Goal: Book appointment/travel/reservation

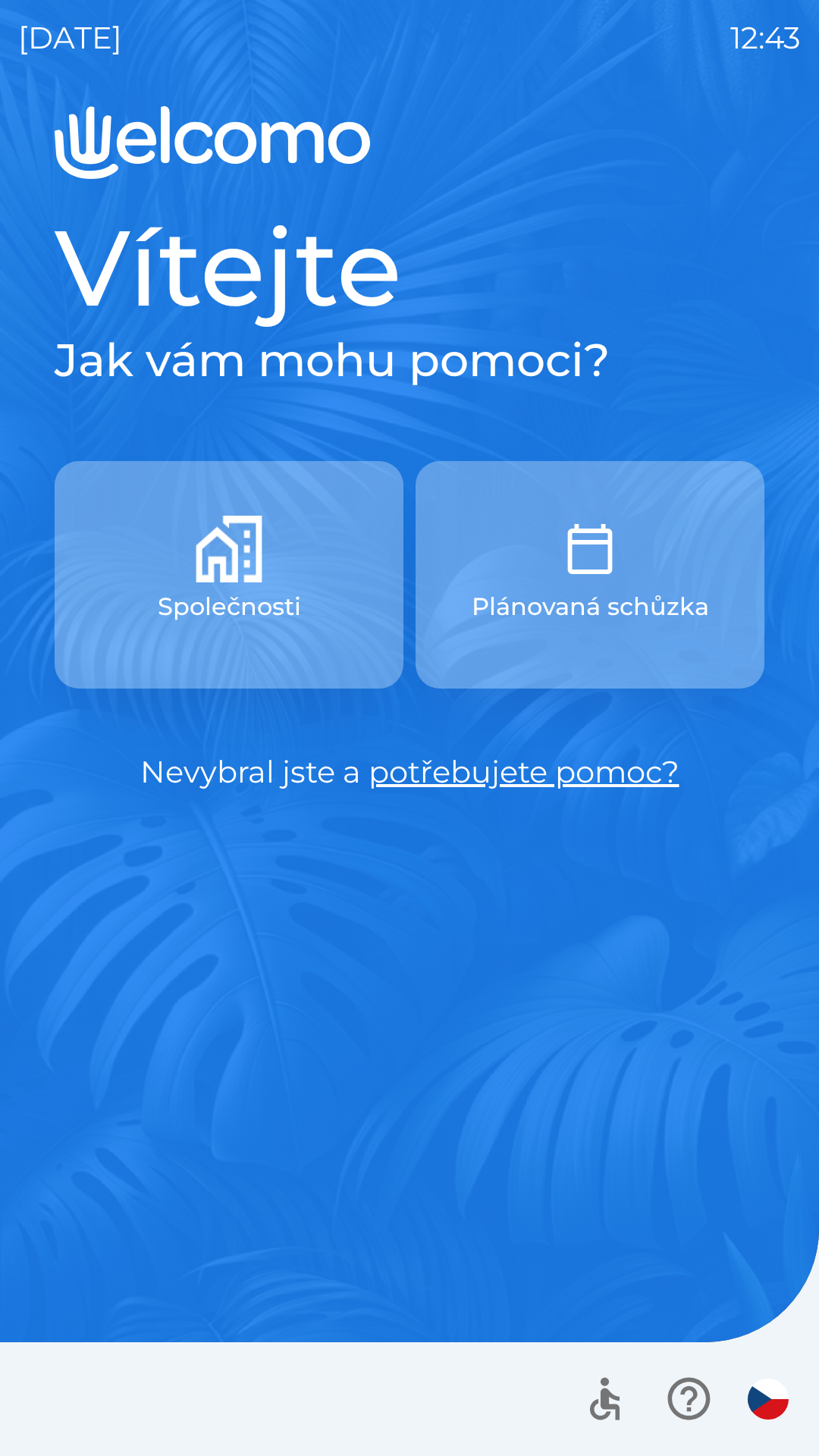
click at [818, 1452] on div at bounding box center [409, 1399] width 819 height 114
click at [260, 601] on p "Společnosti" at bounding box center [229, 607] width 143 height 37
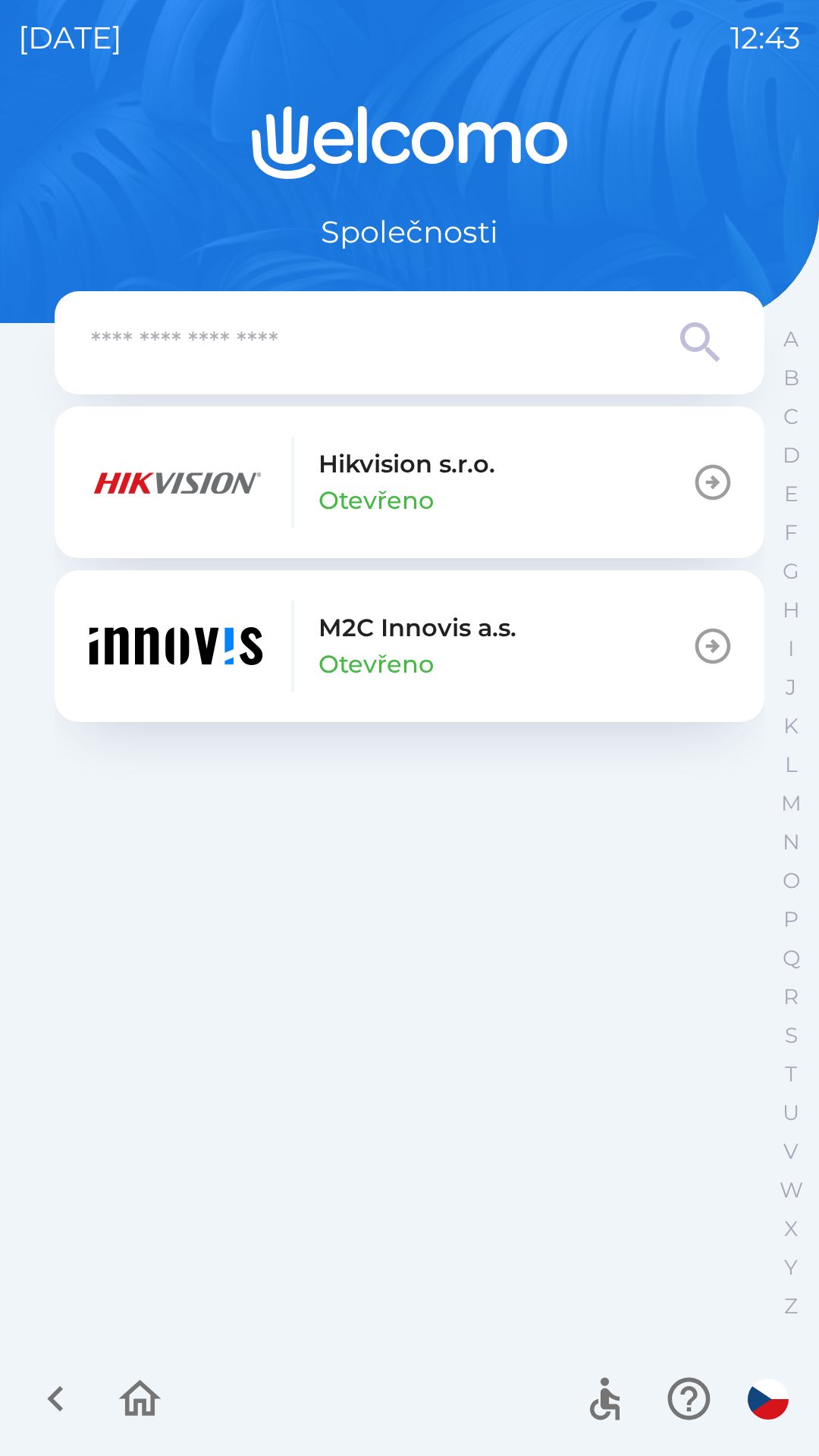
click at [0, 913] on div "[DATE] 12:43 Společnosti Hikvision s.r.o. Otevřeno M2C Innovis a.s. Otevřeno A …" at bounding box center [409, 728] width 819 height 1456
click at [705, 664] on icon "button" at bounding box center [712, 645] width 42 height 42
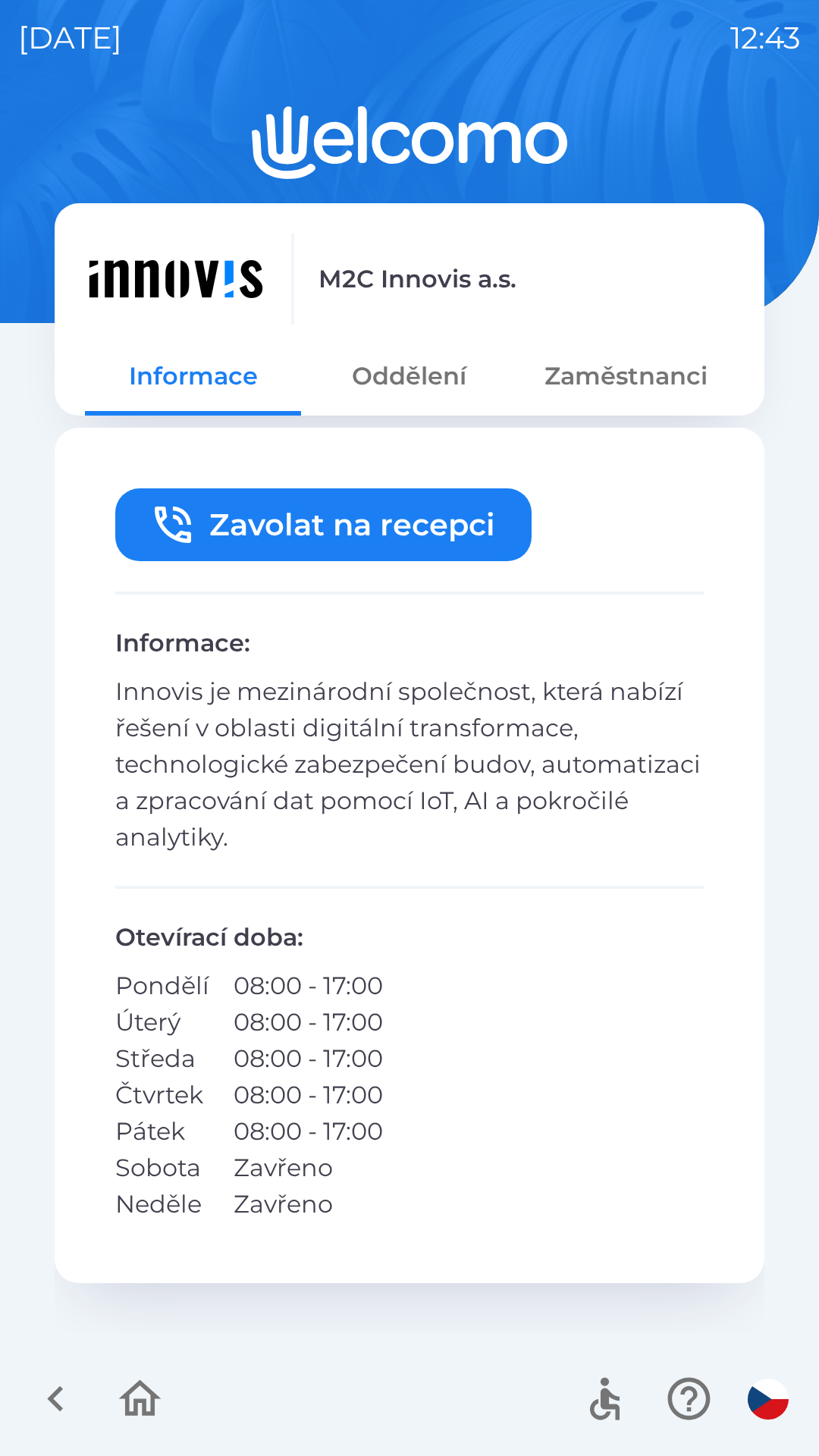
click at [417, 535] on button "Zavolat na recepci" at bounding box center [323, 524] width 417 height 72
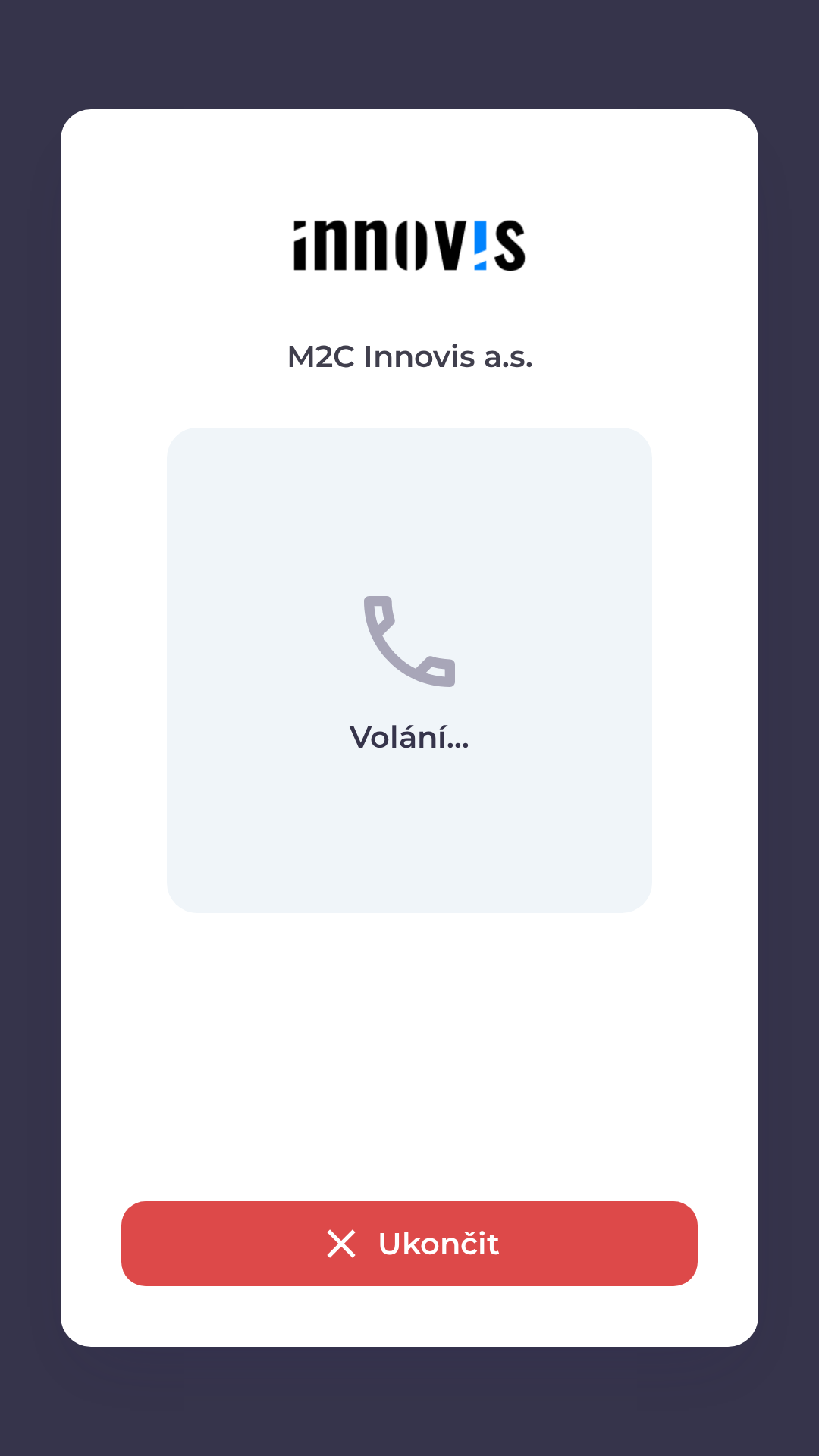
click at [449, 1265] on button "Ukončit" at bounding box center [409, 1243] width 576 height 85
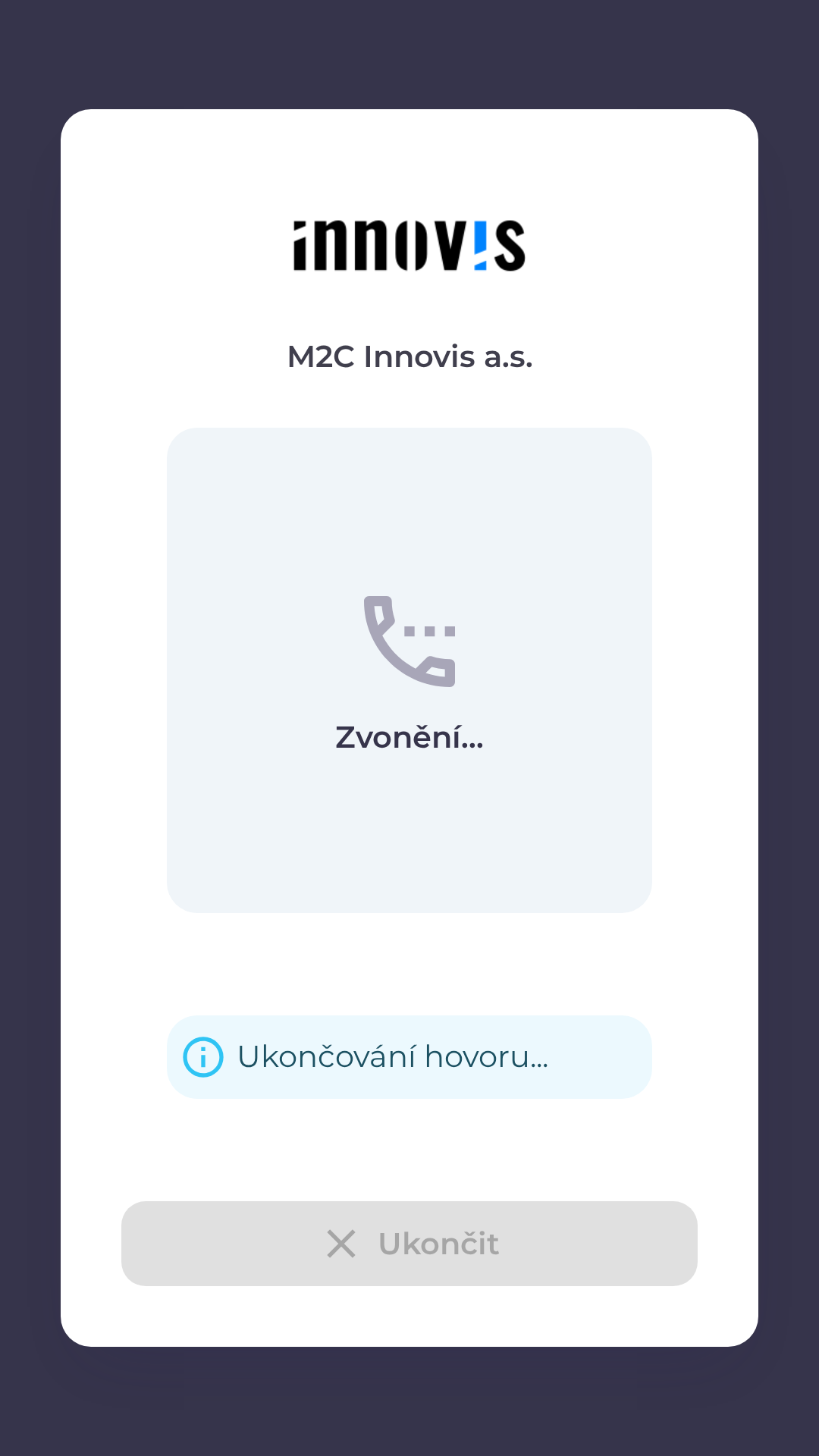
click at [381, 1242] on div "Ukončit" at bounding box center [409, 1243] width 576 height 85
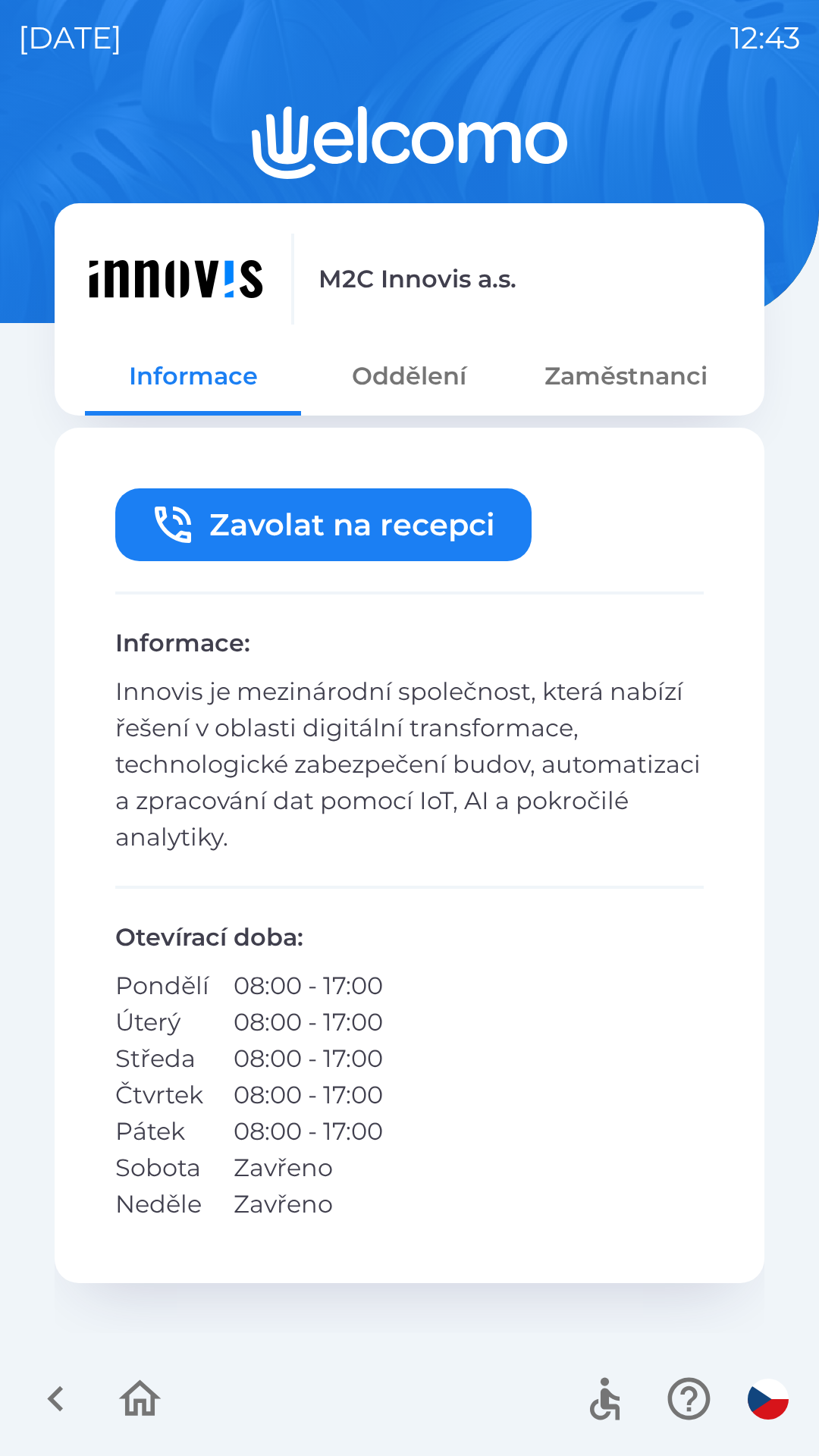
click at [385, 1247] on div "Zavolat na recepci Informace : Innovis je mezinárodní společnost, která nabízí …" at bounding box center [409, 856] width 710 height 856
click at [431, 386] on button "Oddělení" at bounding box center [409, 376] width 216 height 55
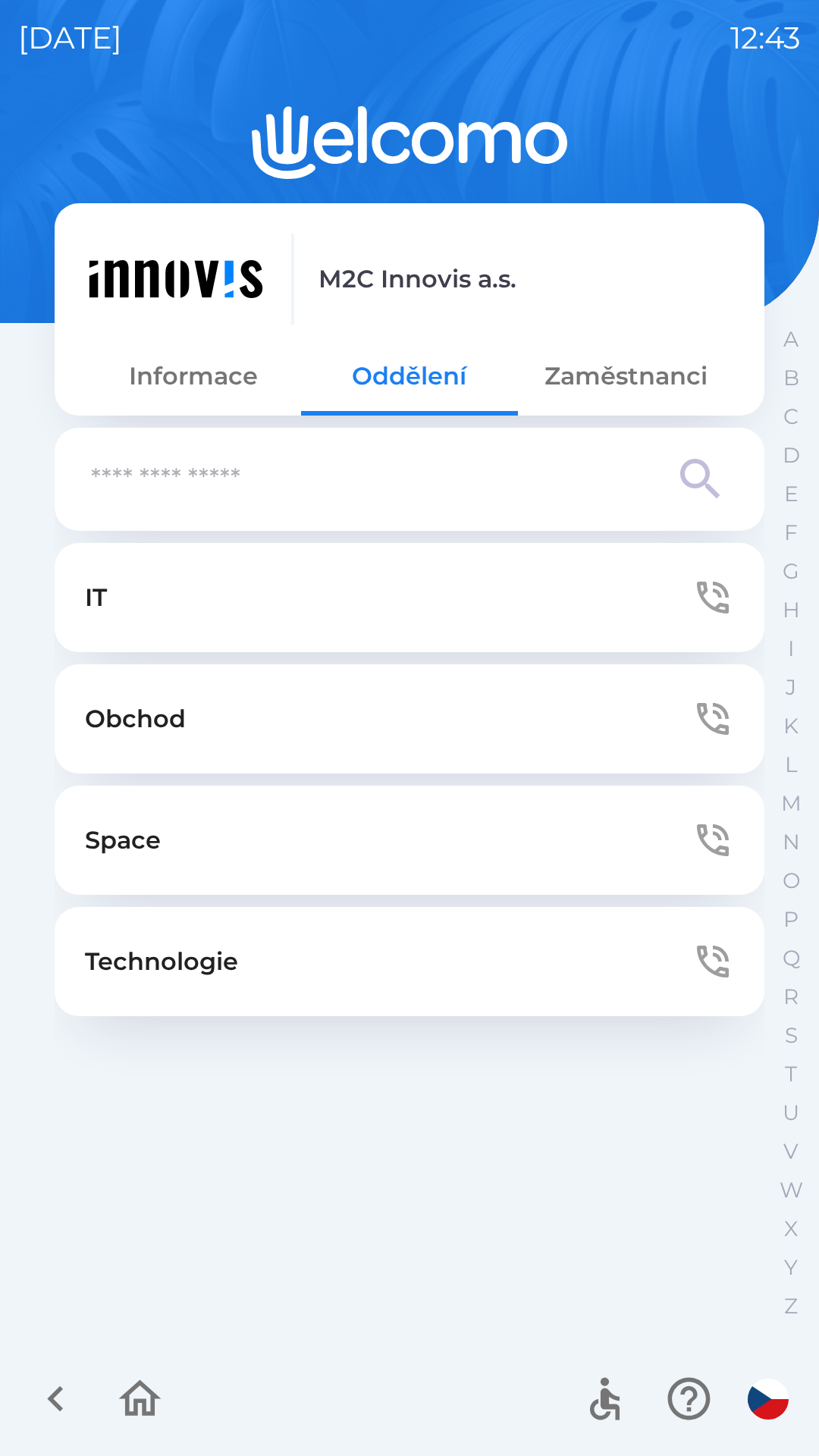
click at [603, 370] on button "Zaměstnanci" at bounding box center [626, 376] width 216 height 55
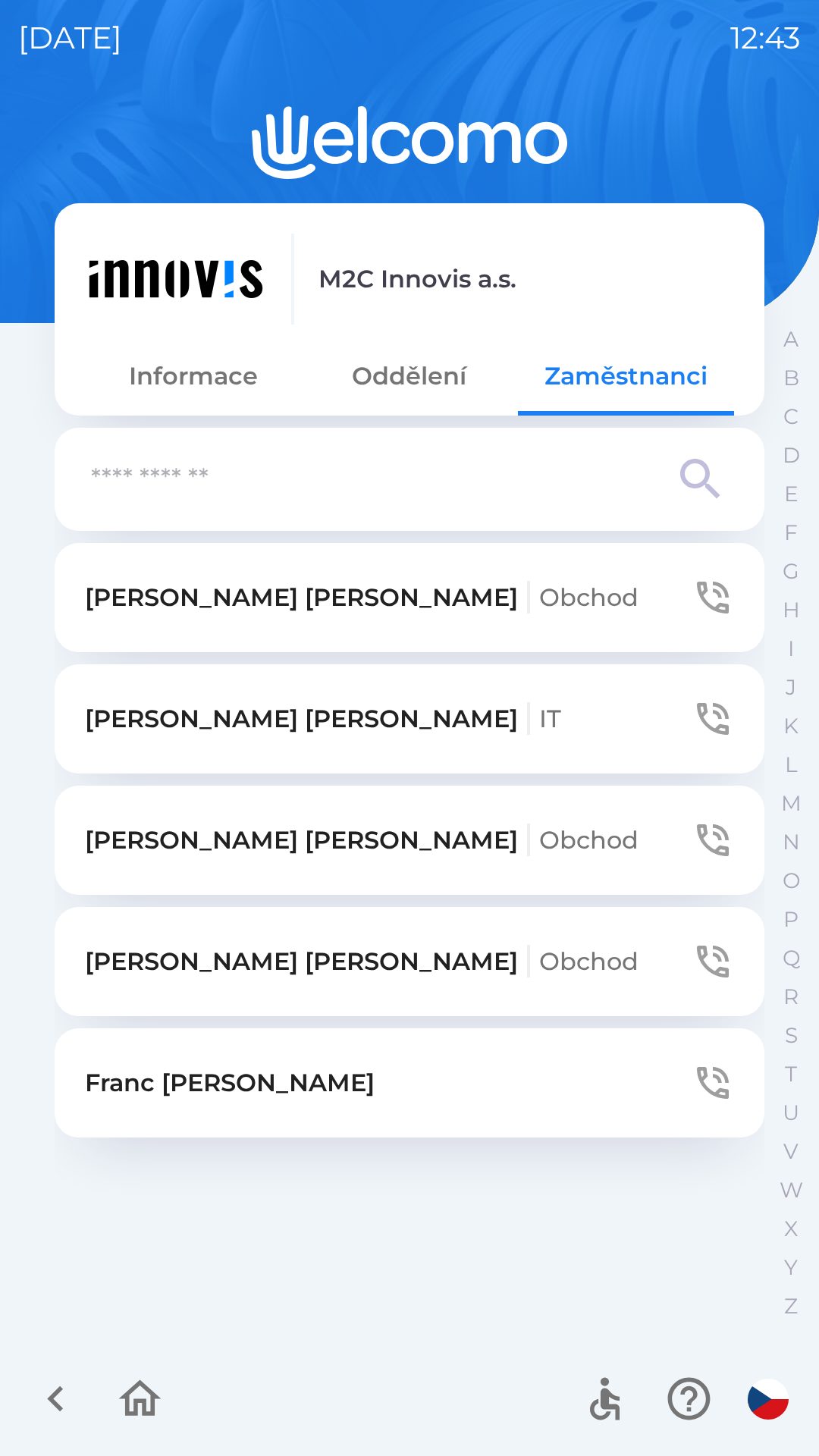
click at [711, 1062] on icon "button" at bounding box center [712, 1083] width 42 height 42
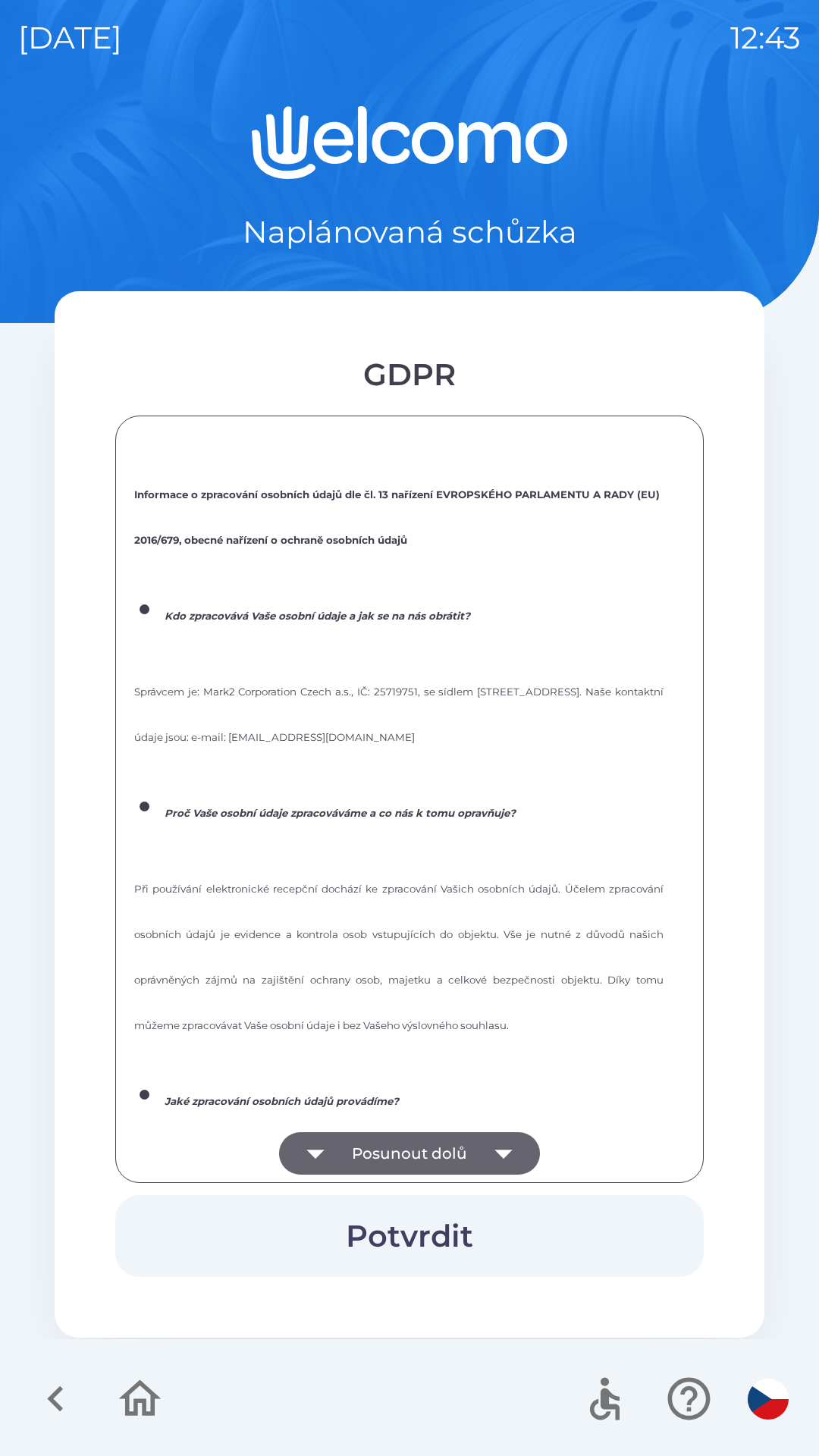
click at [478, 1145] on button "Posunout dolů" at bounding box center [409, 1153] width 260 height 42
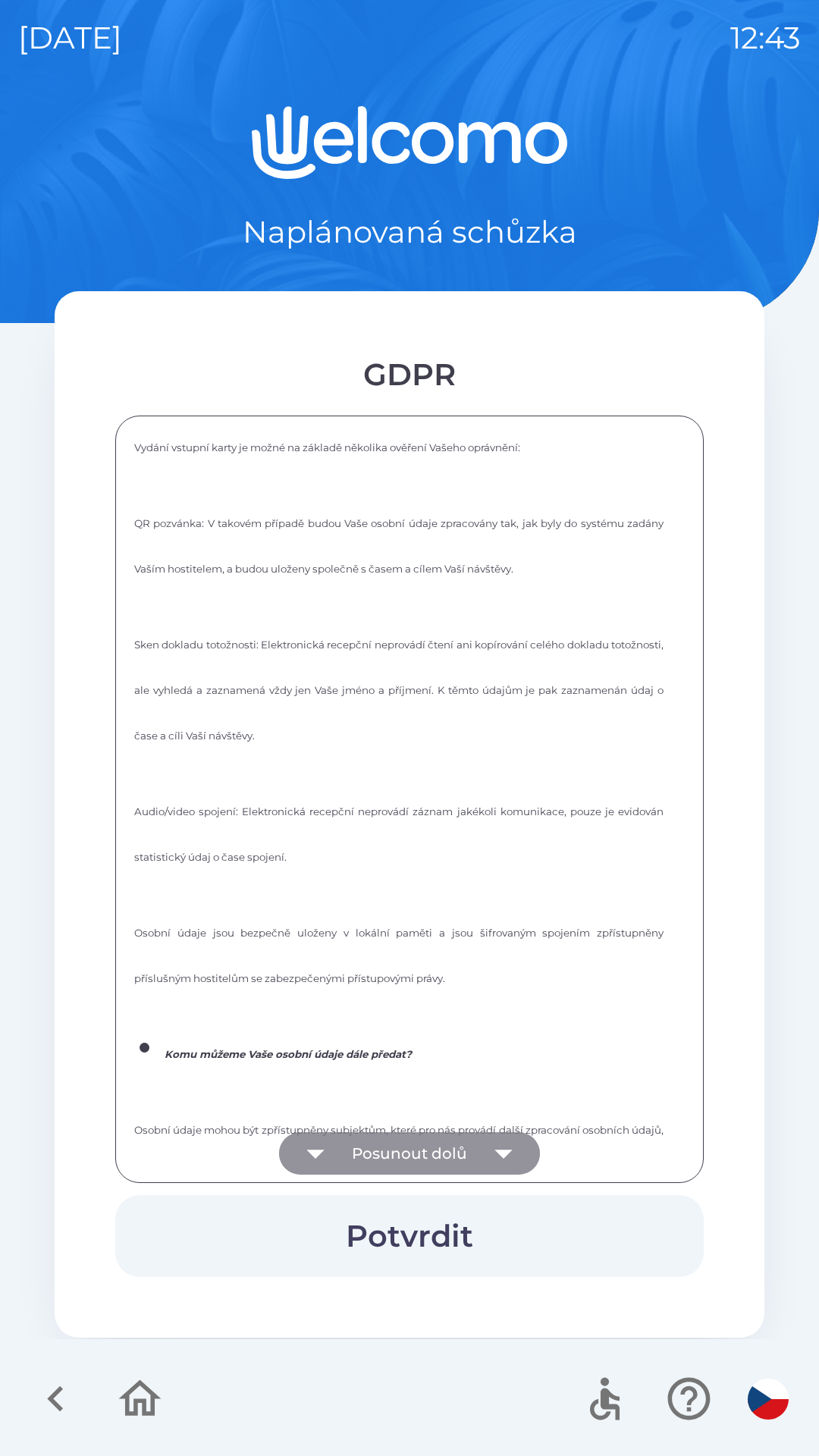
click at [501, 1149] on icon "button" at bounding box center [503, 1153] width 42 height 42
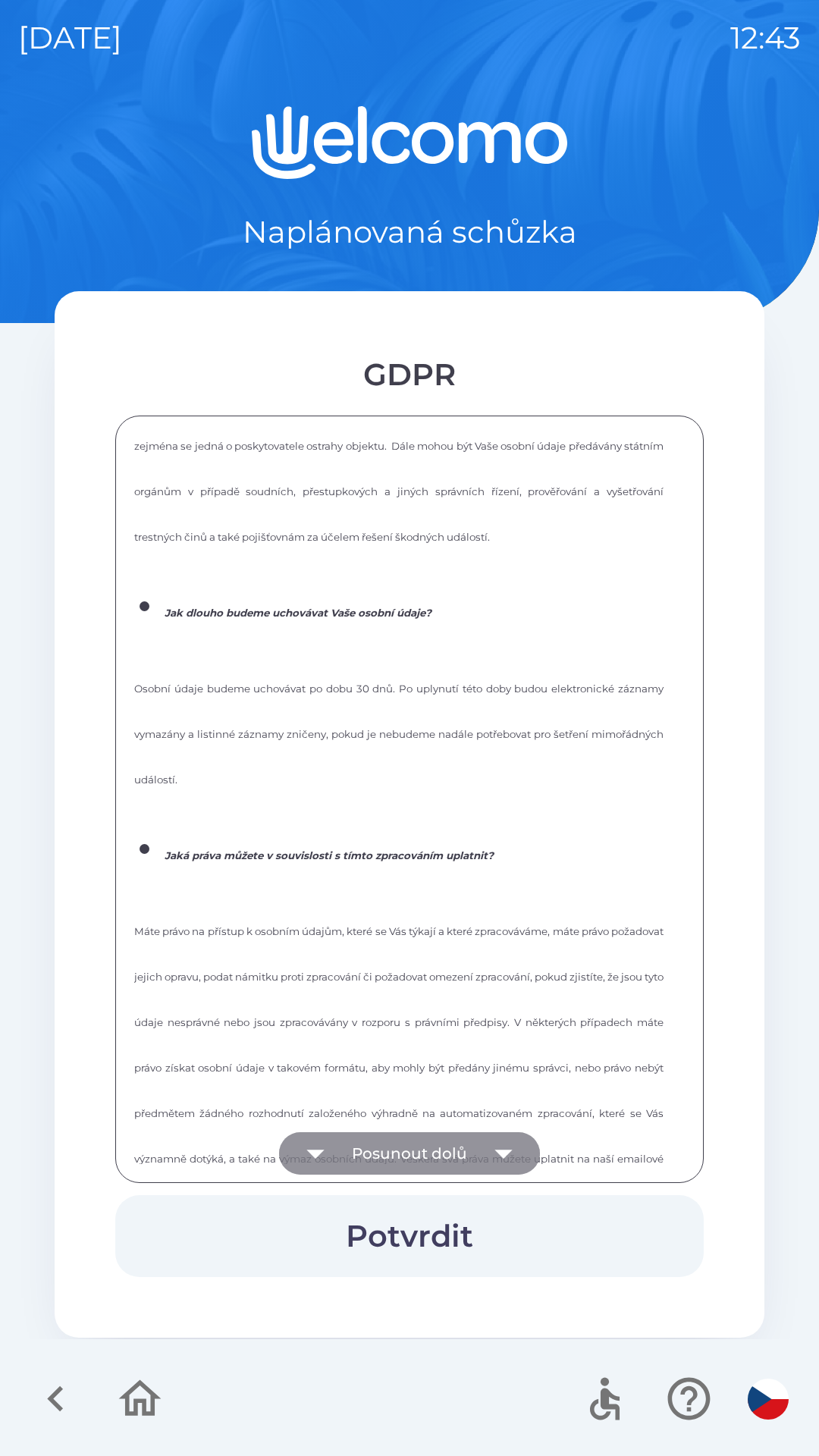
click at [495, 1172] on icon "button" at bounding box center [503, 1153] width 42 height 42
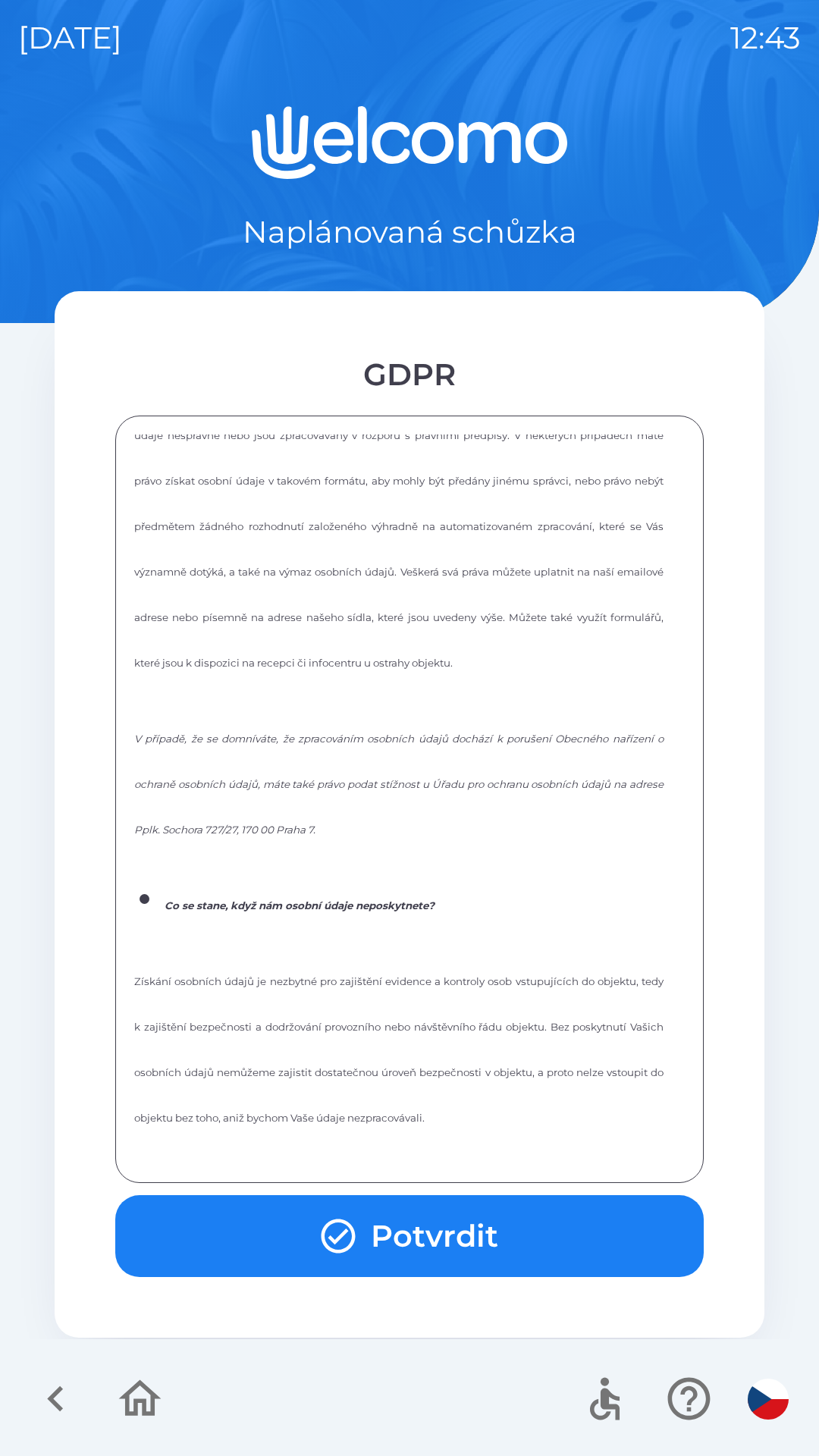
click at [500, 1156] on div "Informace o zpracování osobních údajů dle čl. 13 nařízení EVROPSKÉHO PARLAMENTU…" at bounding box center [409, 799] width 550 height 730
click at [501, 1145] on div "Informace o zpracování osobních údajů dle čl. 13 nařízení EVROPSKÉHO PARLAMENTU…" at bounding box center [409, 799] width 550 height 730
click at [505, 1145] on div "Informace o zpracování osobních údajů dle čl. 13 nařízení EVROPSKÉHO PARLAMENTU…" at bounding box center [409, 799] width 550 height 730
click at [417, 1235] on button "Potvrdit" at bounding box center [410, 1236] width 589 height 82
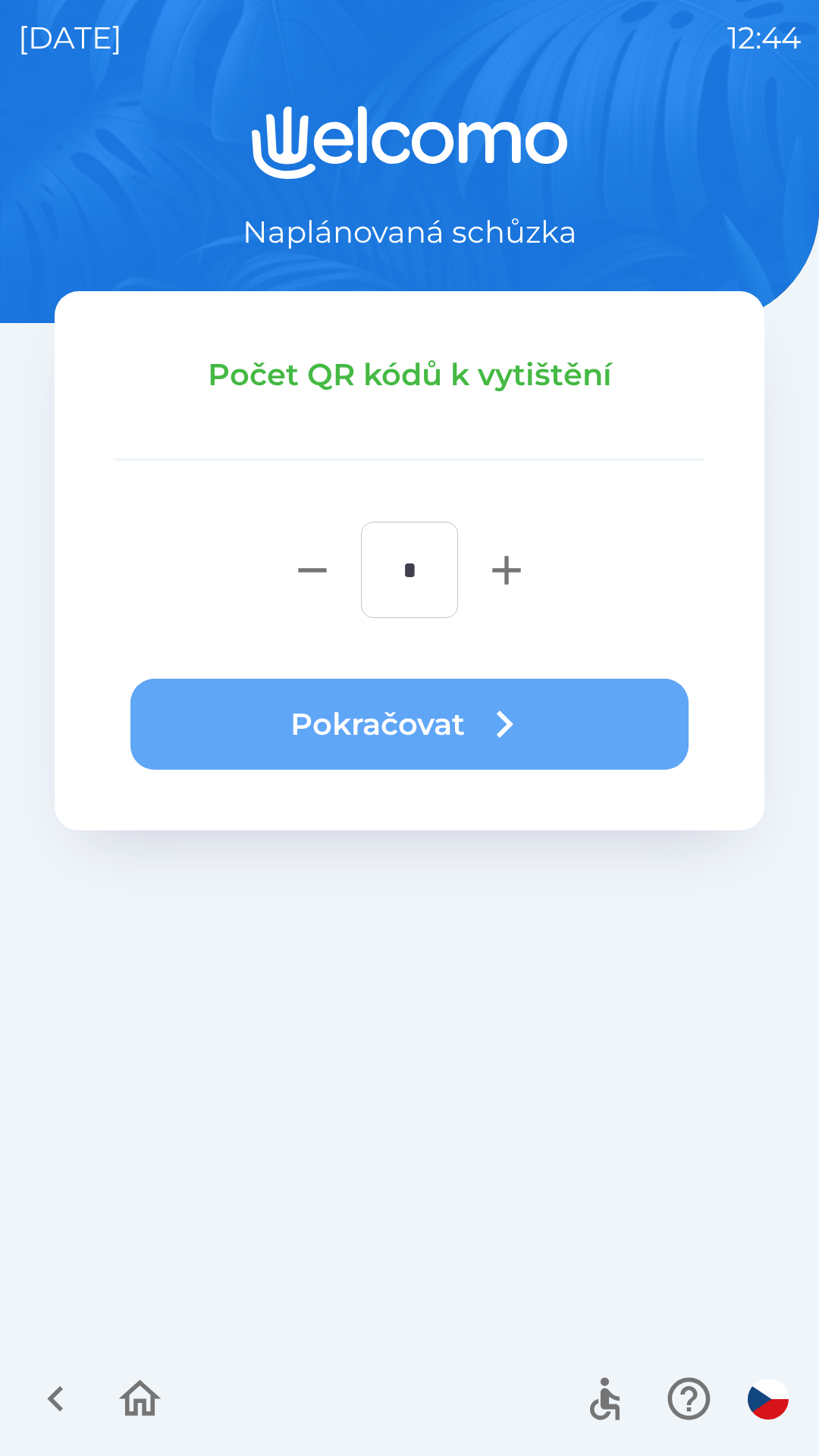
click at [433, 718] on button "Pokračovat" at bounding box center [410, 724] width 559 height 91
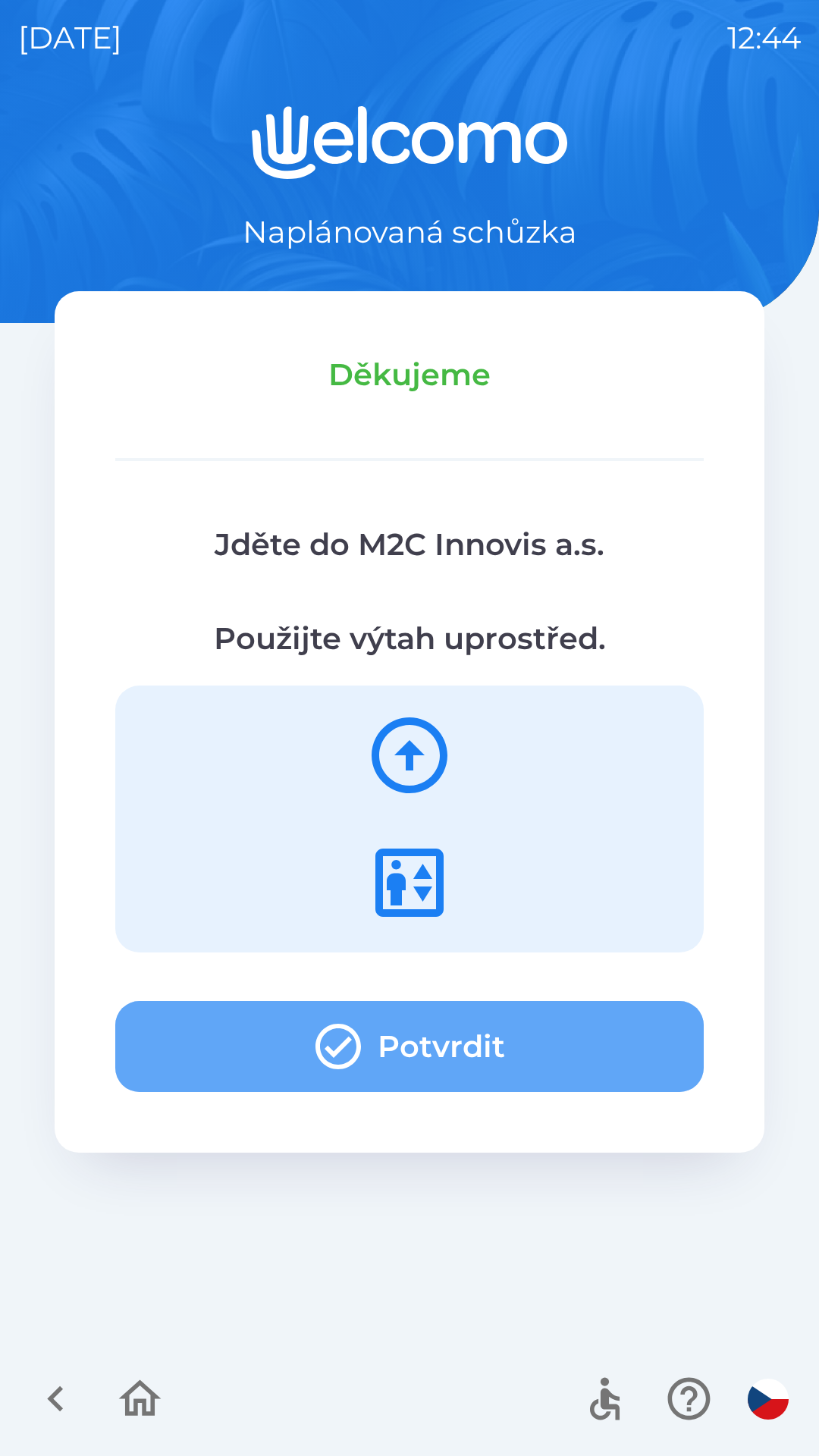
click at [442, 1033] on button "Potvrdit" at bounding box center [410, 1046] width 589 height 91
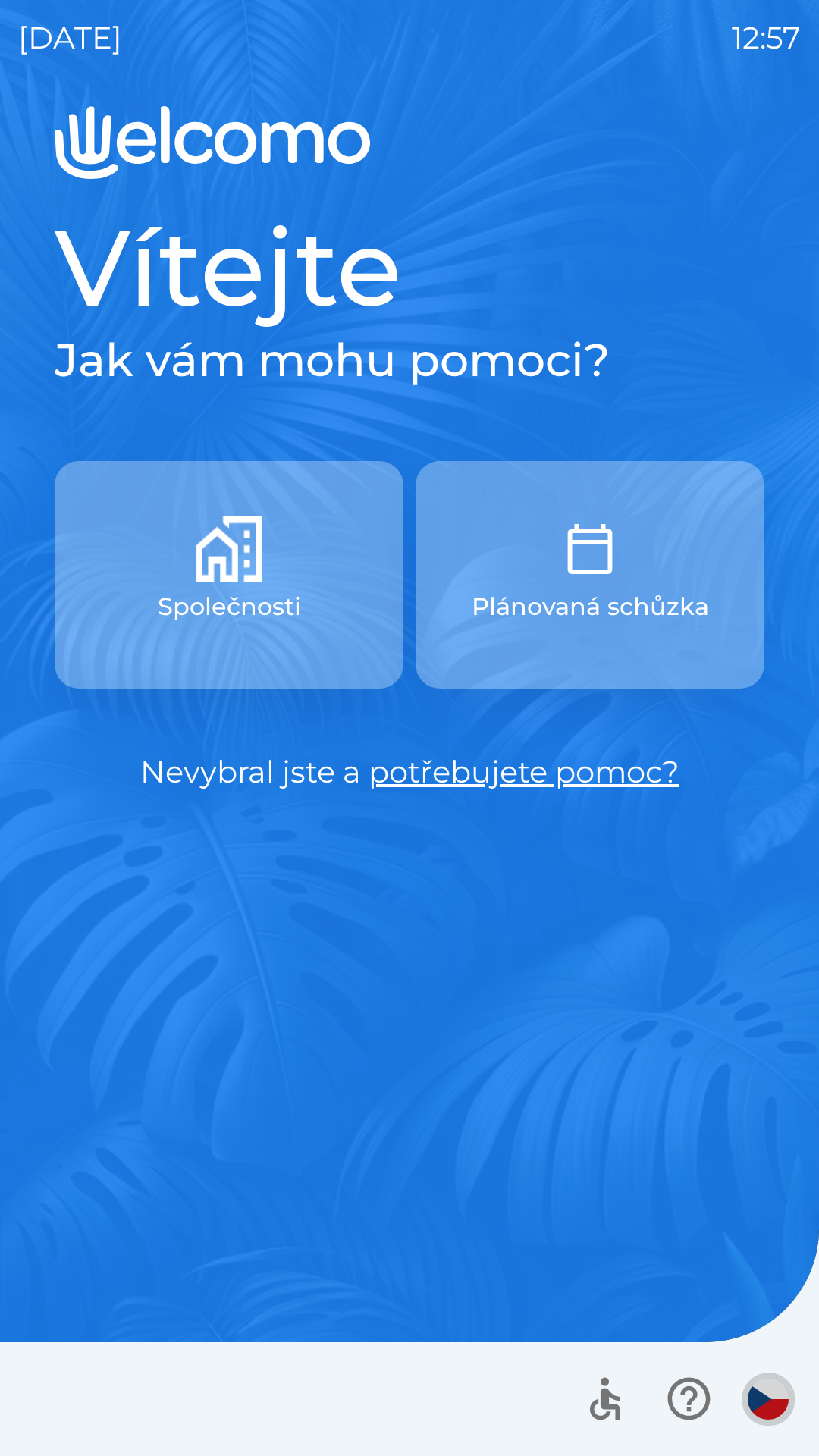
click at [767, 1399] on img "button" at bounding box center [768, 1400] width 41 height 41
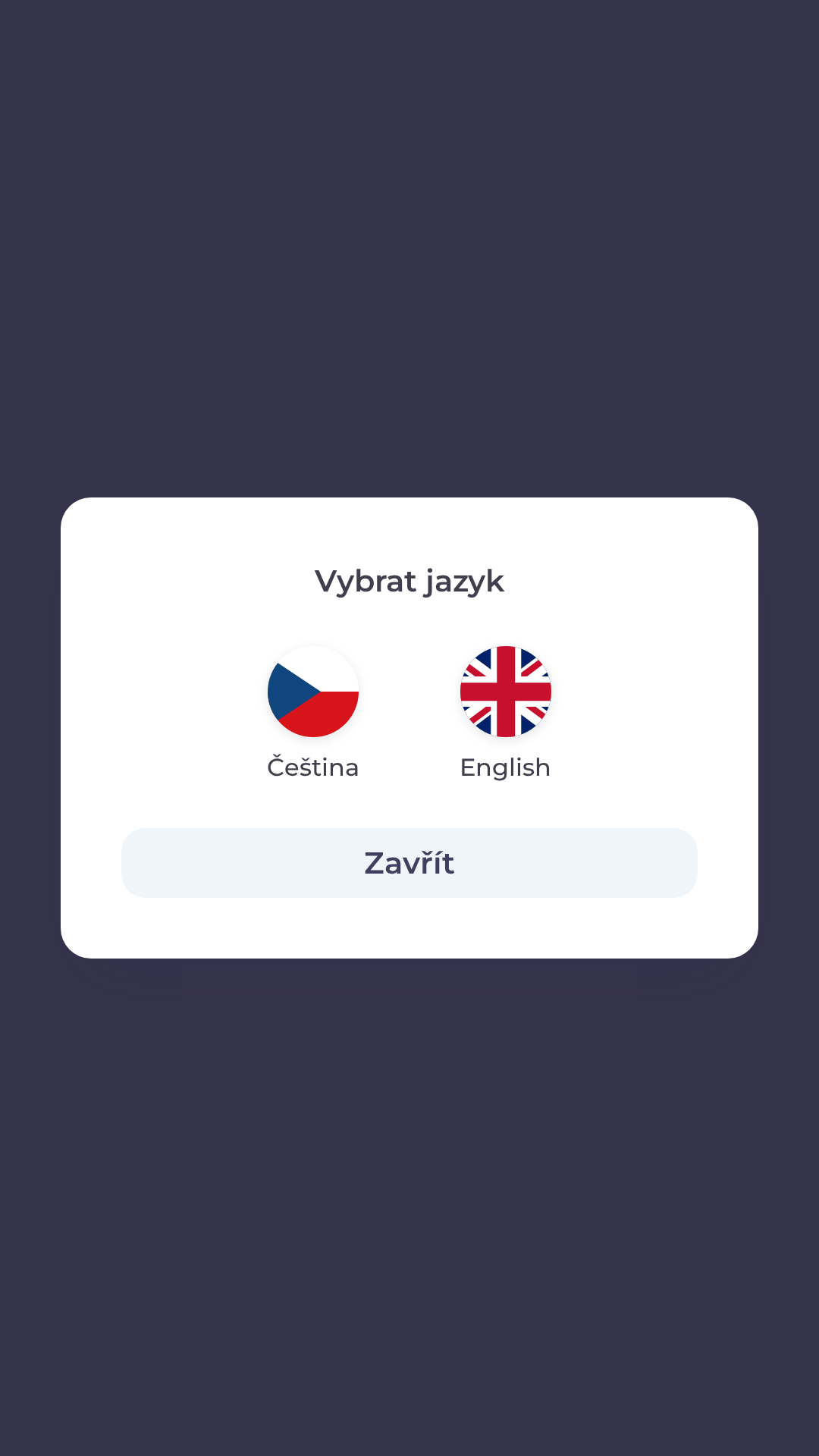
click at [425, 861] on button "Zavřít" at bounding box center [409, 863] width 576 height 70
